Goal: Use online tool/utility: Utilize a website feature to perform a specific function

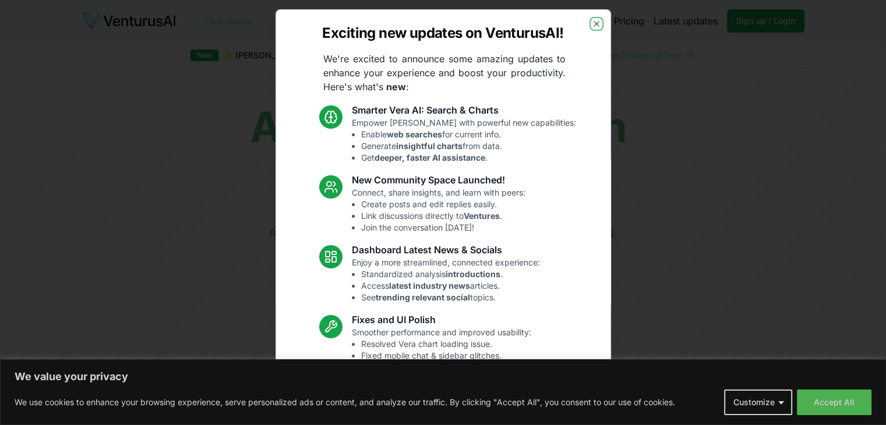
scroll to position [61, 0]
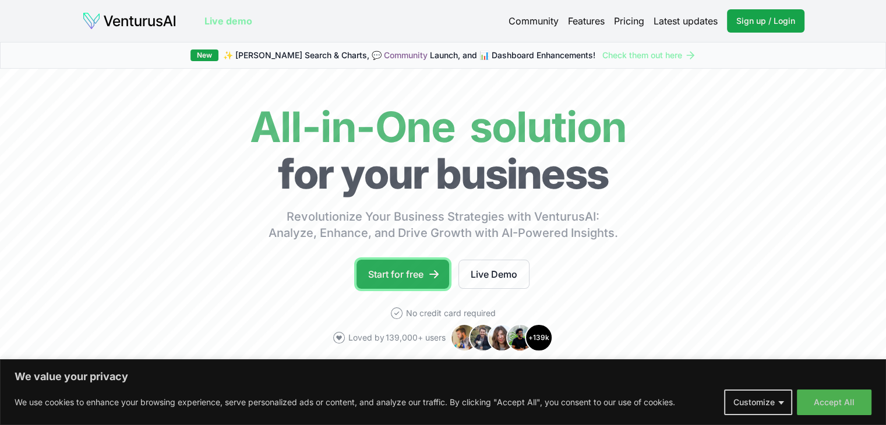
click at [399, 274] on link "Start for free" at bounding box center [402, 274] width 93 height 29
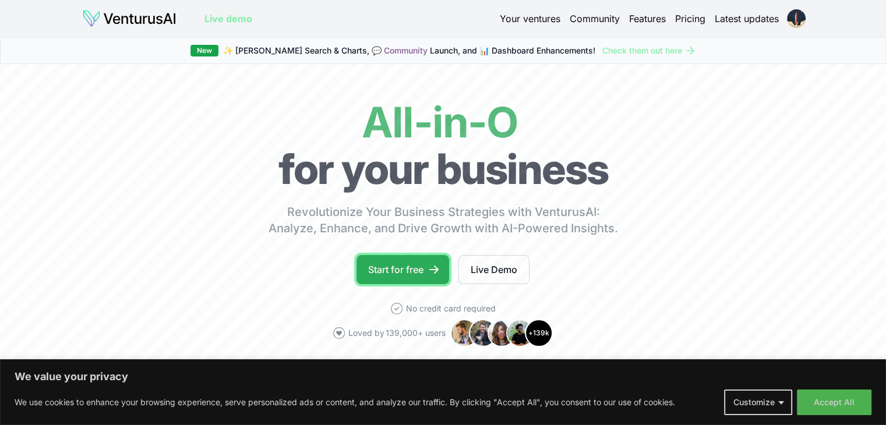
click at [433, 273] on icon at bounding box center [434, 270] width 12 height 12
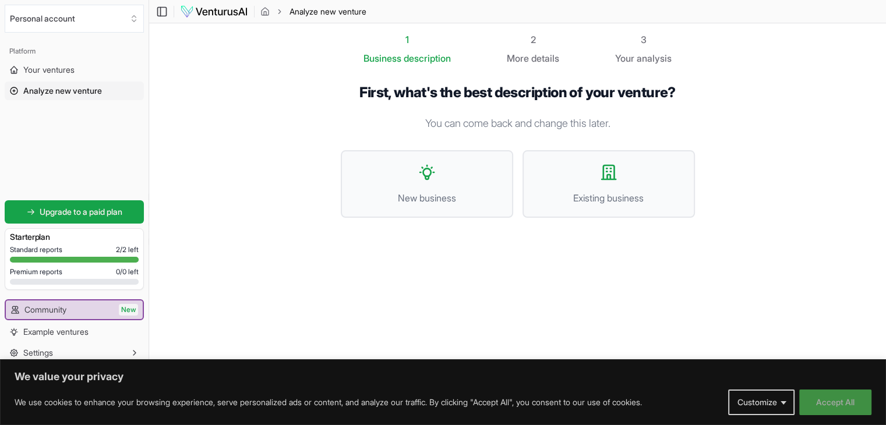
click at [837, 390] on button "Accept All" at bounding box center [835, 403] width 72 height 26
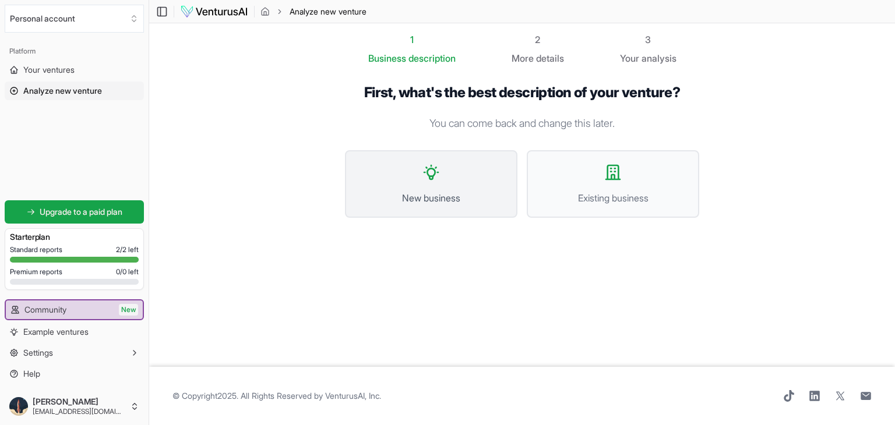
click at [482, 153] on button "New business" at bounding box center [431, 184] width 172 height 68
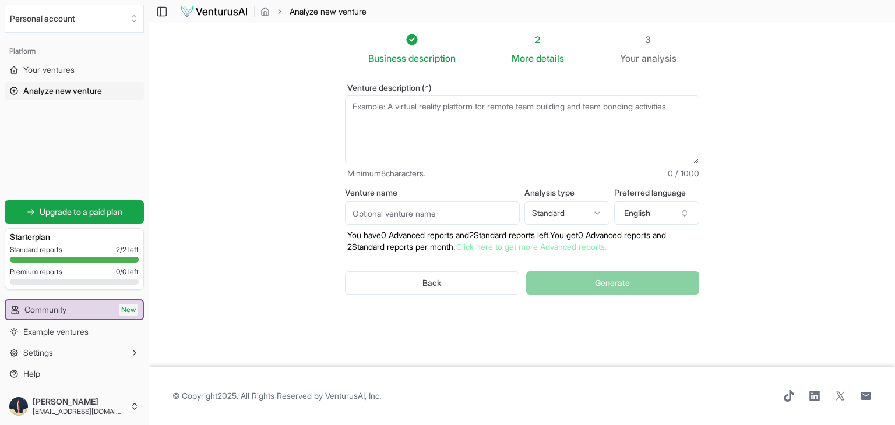
click at [466, 115] on textarea "Venture description (*)" at bounding box center [522, 130] width 354 height 69
paste textarea "A tinder like app for practicing interviews, swipe style software to look acros…"
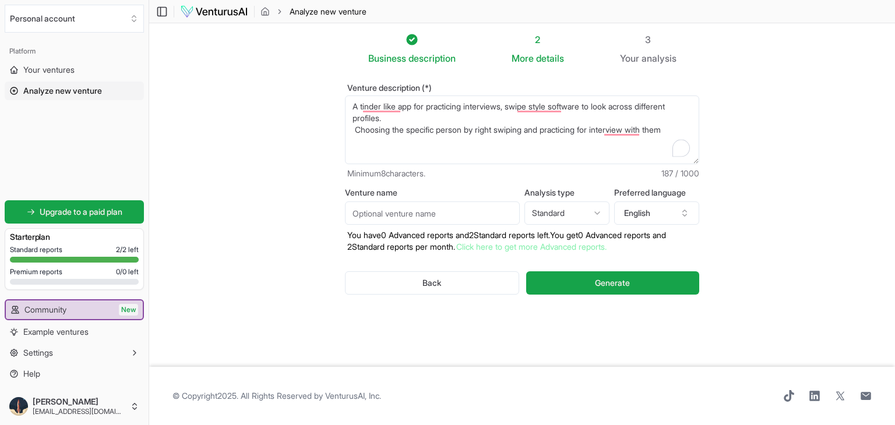
type textarea "A tinder like app for practicing interviews, swipe style software to look acros…"
click at [546, 210] on html "We value your privacy We use cookies to enhance your browsing experience, serve…" at bounding box center [447, 212] width 895 height 425
click at [419, 223] on input "Venture name" at bounding box center [432, 213] width 175 height 23
click at [598, 213] on html "We value your privacy We use cookies to enhance your browsing experience, serve…" at bounding box center [447, 212] width 895 height 425
click at [606, 363] on html "We value your privacy We use cookies to enhance your browsing experience, serve…" at bounding box center [447, 212] width 895 height 425
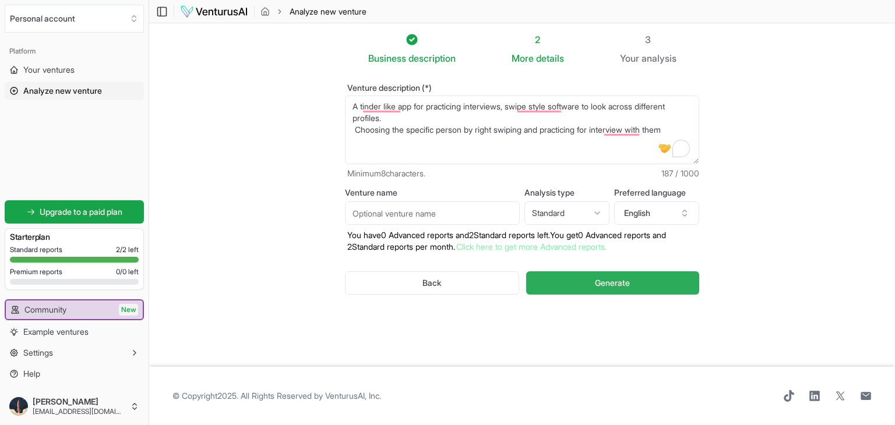
click at [600, 289] on button "Generate" at bounding box center [612, 282] width 173 height 23
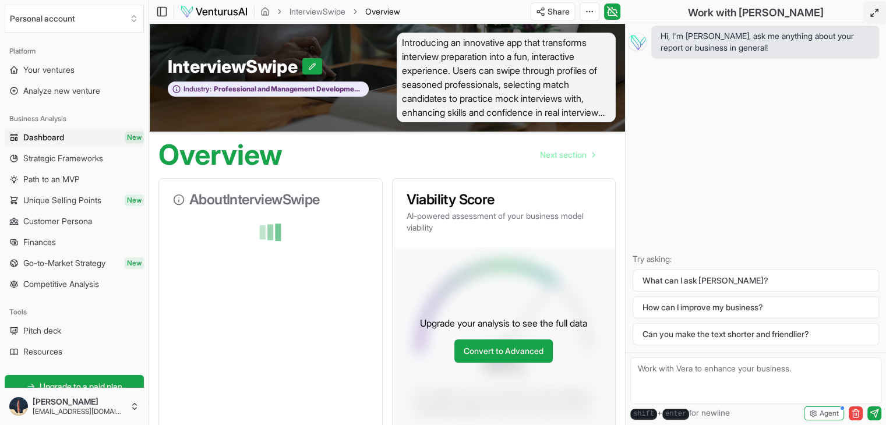
click at [869, 15] on button at bounding box center [874, 12] width 23 height 23
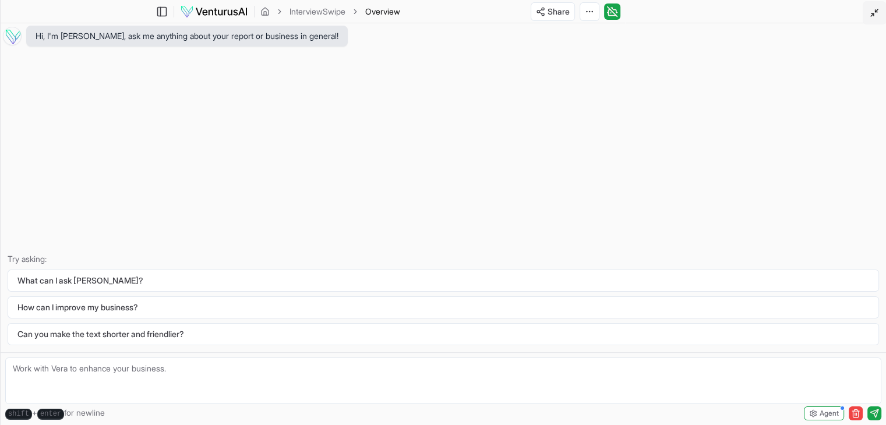
click at [869, 15] on button at bounding box center [874, 12] width 23 height 23
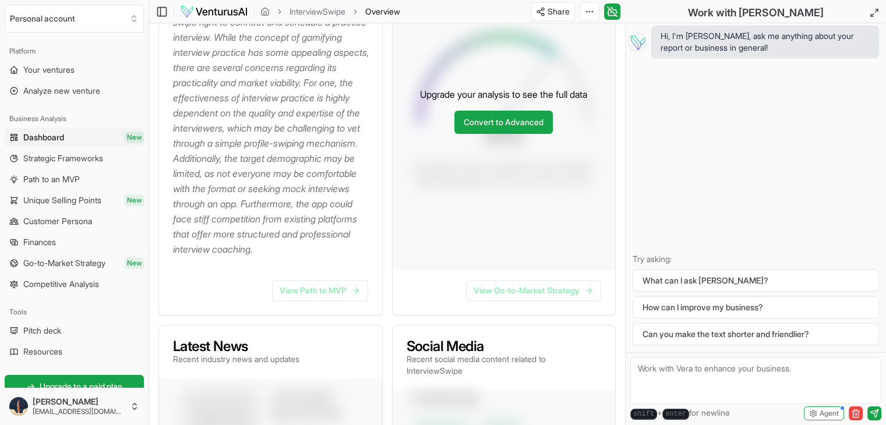
scroll to position [298, 0]
click at [321, 301] on link "View Path to MVP" at bounding box center [320, 290] width 96 height 21
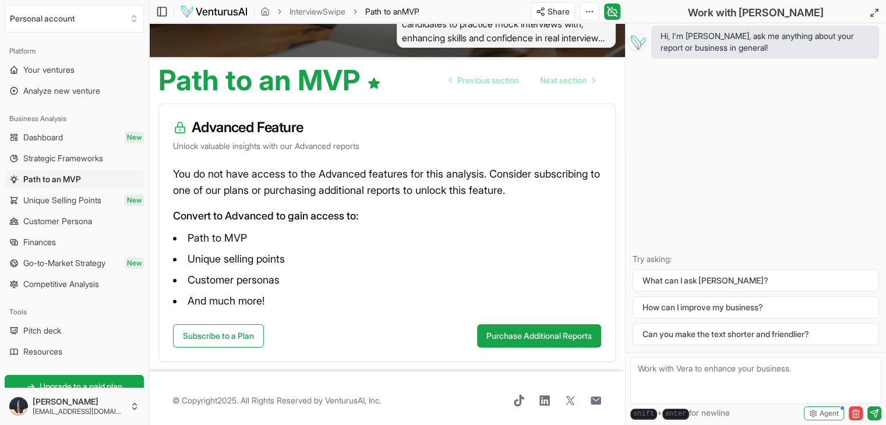
scroll to position [79, 0]
